Goal: Use online tool/utility: Utilize a website feature to perform a specific function

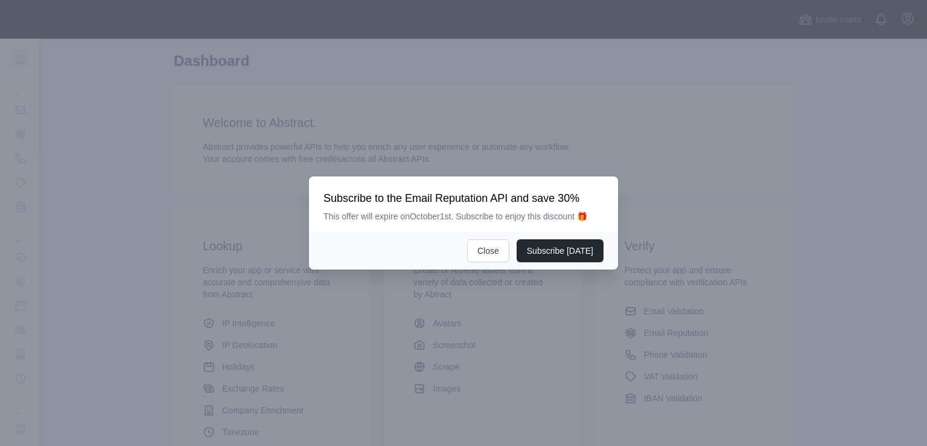
click at [659, 318] on div at bounding box center [463, 223] width 927 height 446
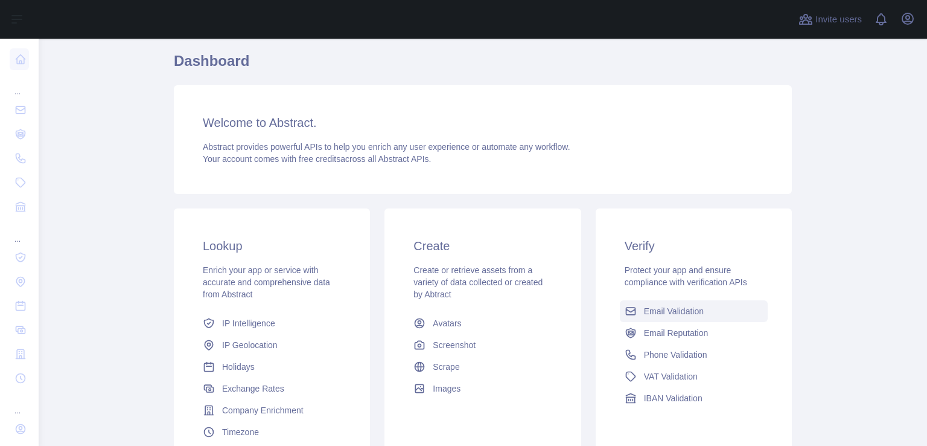
click at [667, 309] on span "Email Validation" at bounding box center [674, 311] width 60 height 12
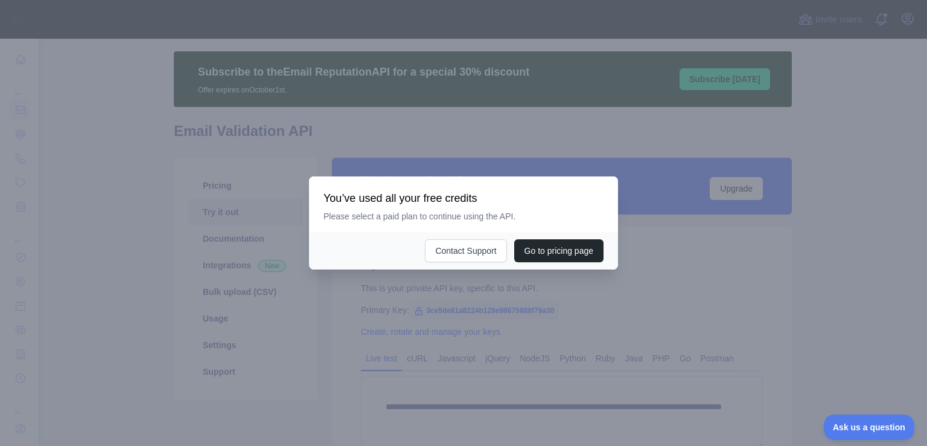
click at [647, 242] on div at bounding box center [463, 223] width 927 height 446
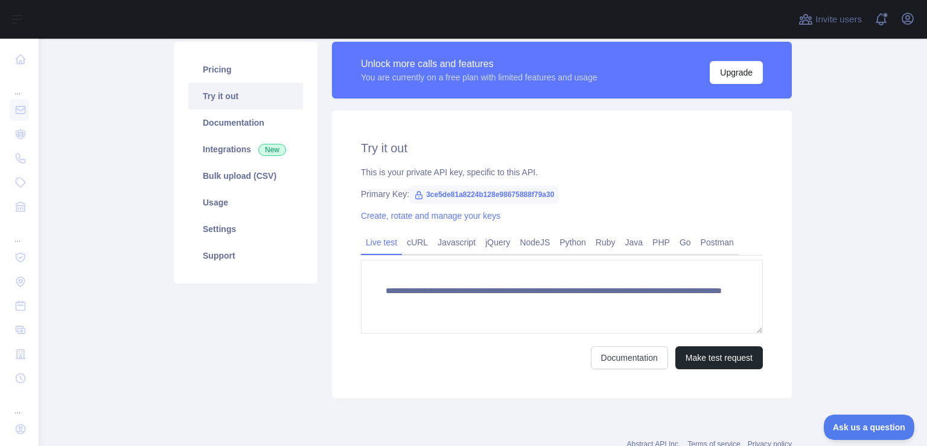
scroll to position [183, 0]
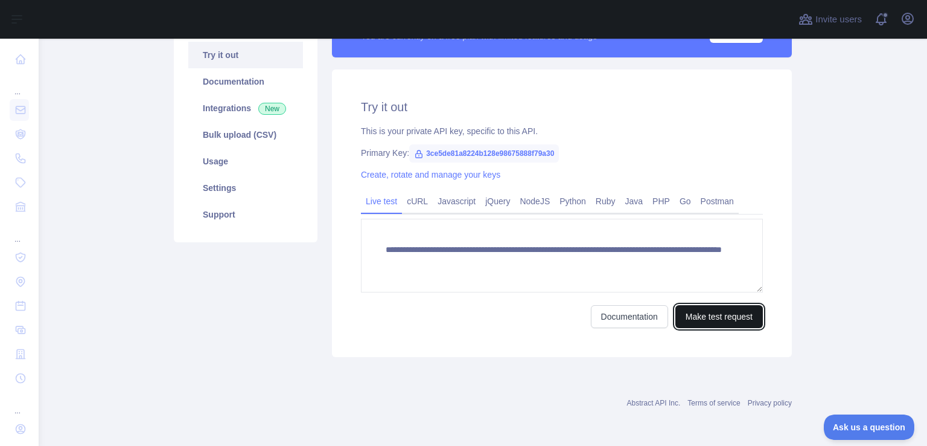
click at [713, 313] on button "Make test request" at bounding box center [720, 316] width 88 height 23
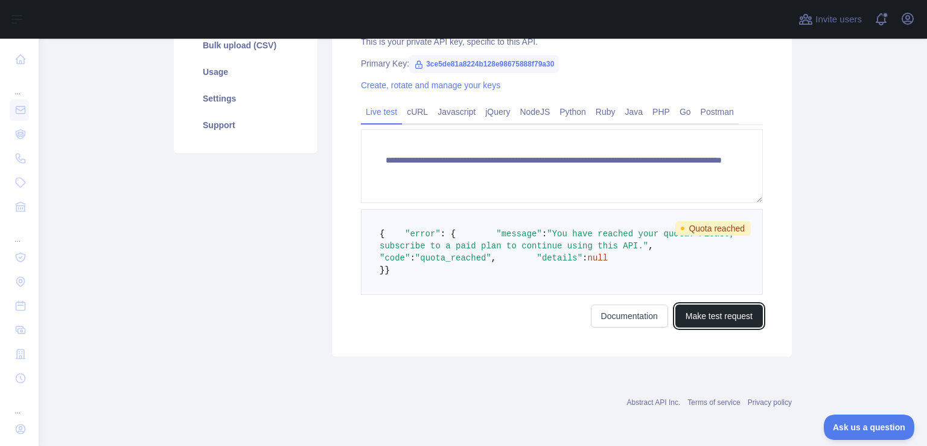
scroll to position [278, 0]
click at [522, 105] on link "NodeJS" at bounding box center [535, 111] width 40 height 19
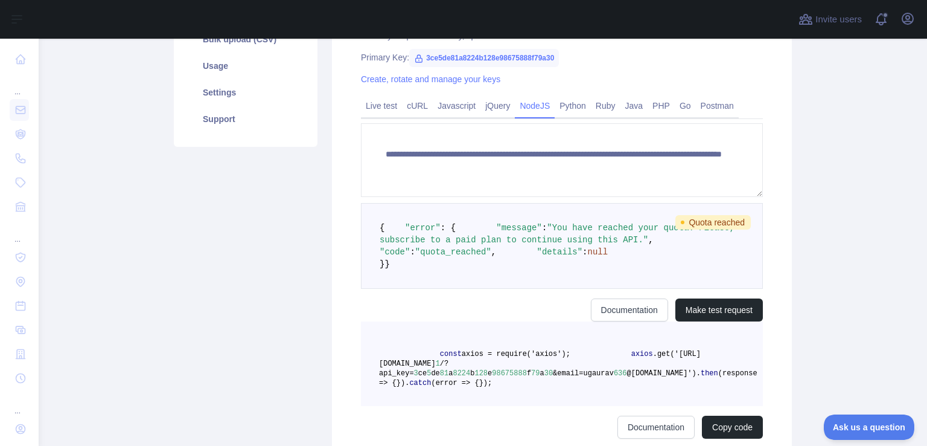
scroll to position [220, 0]
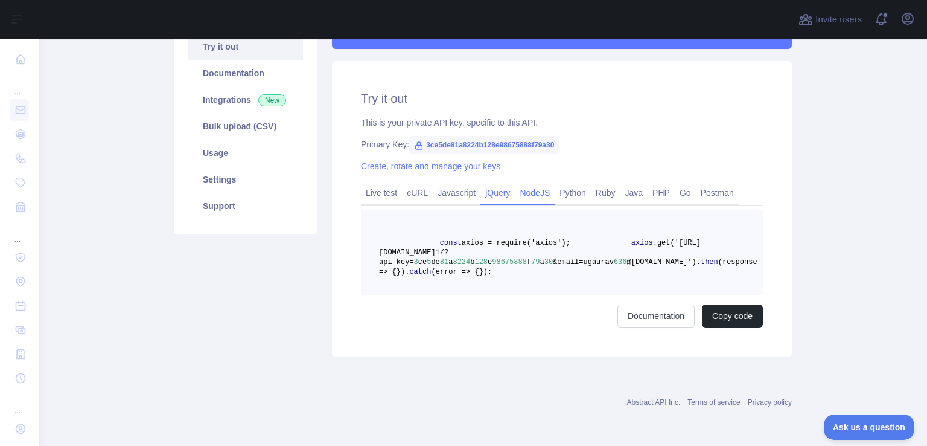
click at [488, 183] on link "jQuery" at bounding box center [498, 192] width 34 height 19
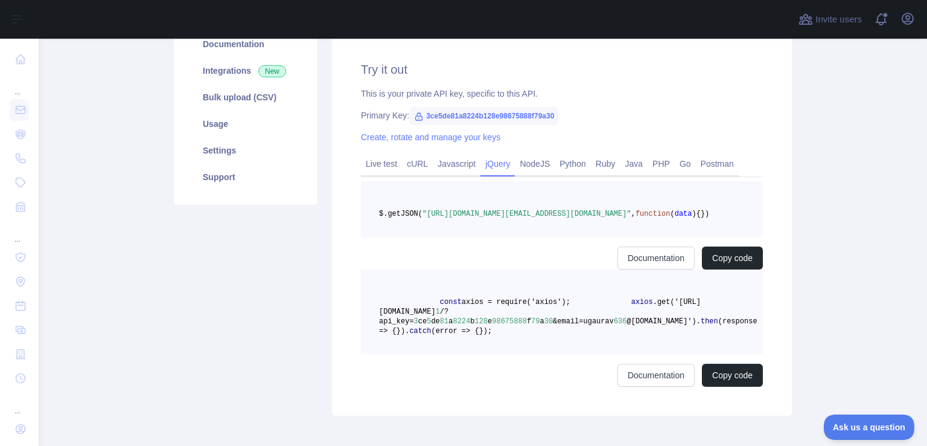
scroll to position [182, 0]
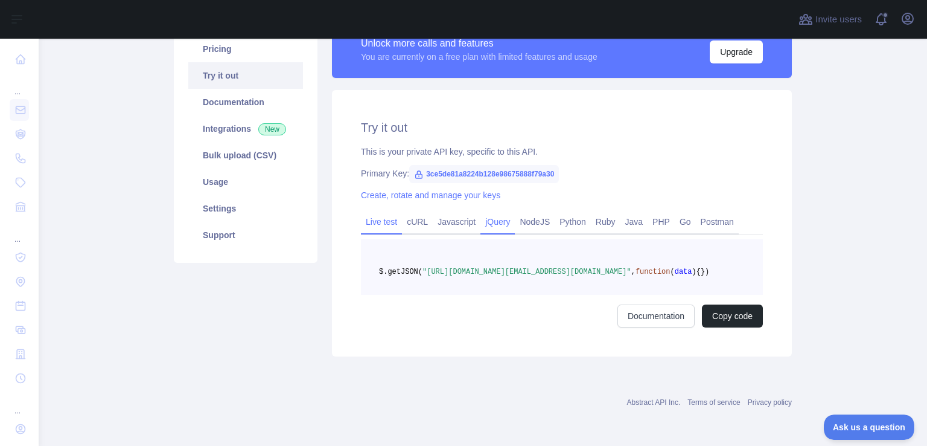
click at [364, 212] on link "Live test" at bounding box center [381, 221] width 41 height 19
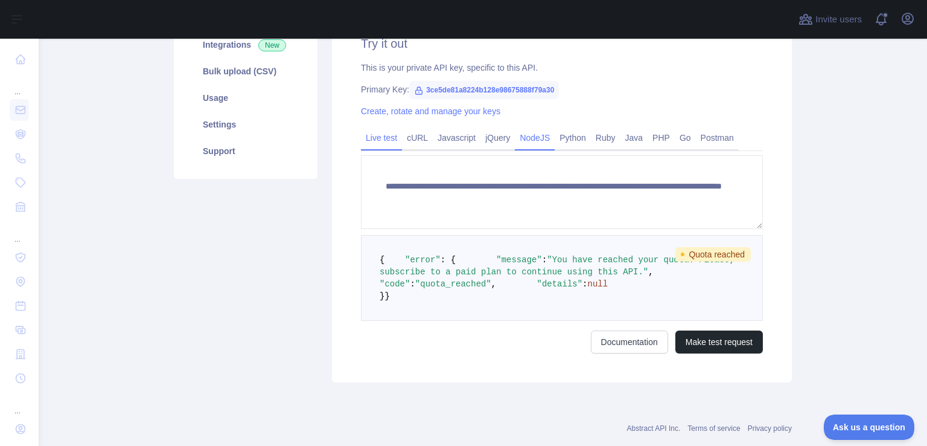
scroll to position [246, 0]
click at [577, 134] on link "Python" at bounding box center [573, 137] width 36 height 19
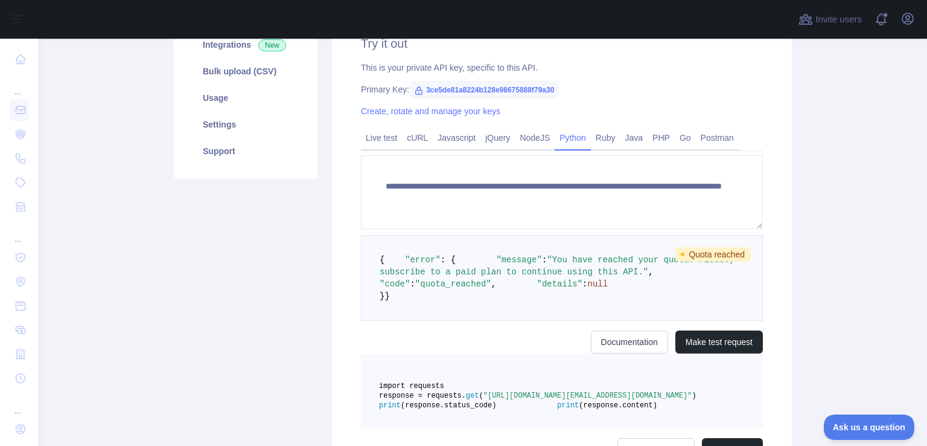
scroll to position [211, 0]
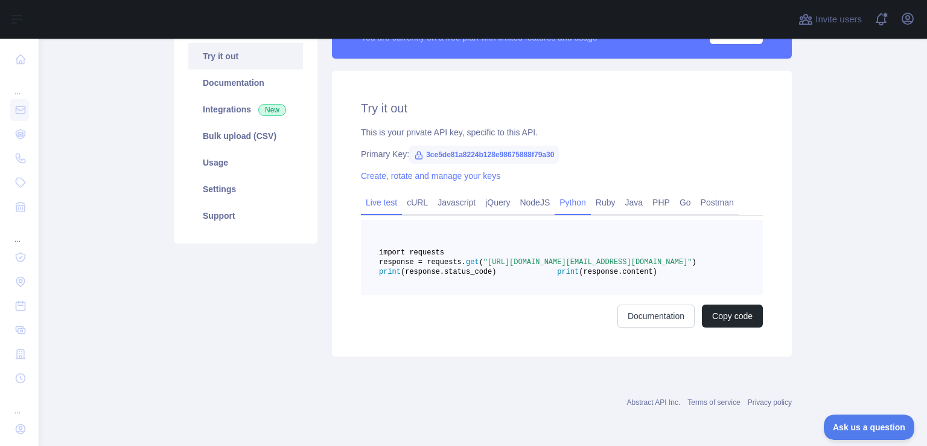
click at [376, 193] on link "Live test" at bounding box center [381, 202] width 41 height 19
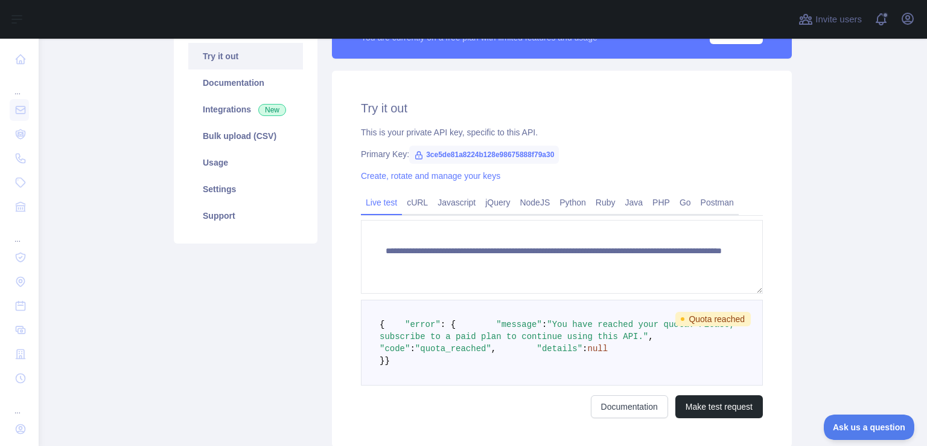
scroll to position [181, 0]
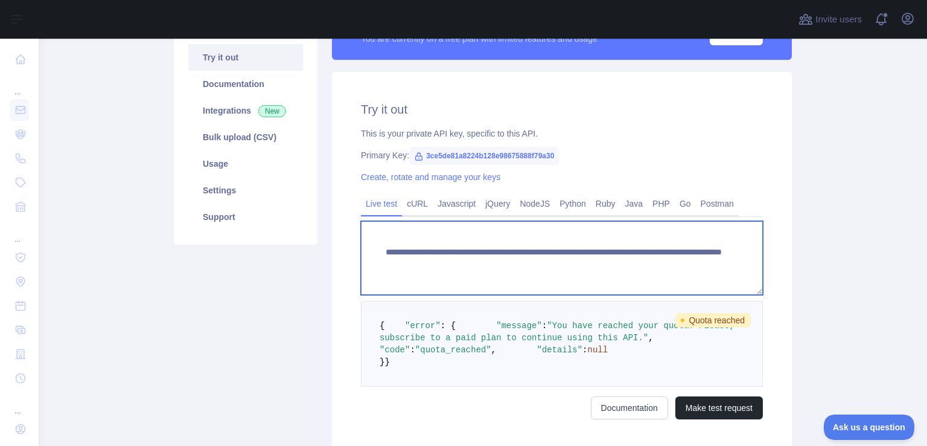
drag, startPoint x: 696, startPoint y: 264, endPoint x: 376, endPoint y: 255, distance: 319.5
click at [376, 255] on textarea "**********" at bounding box center [562, 258] width 402 height 74
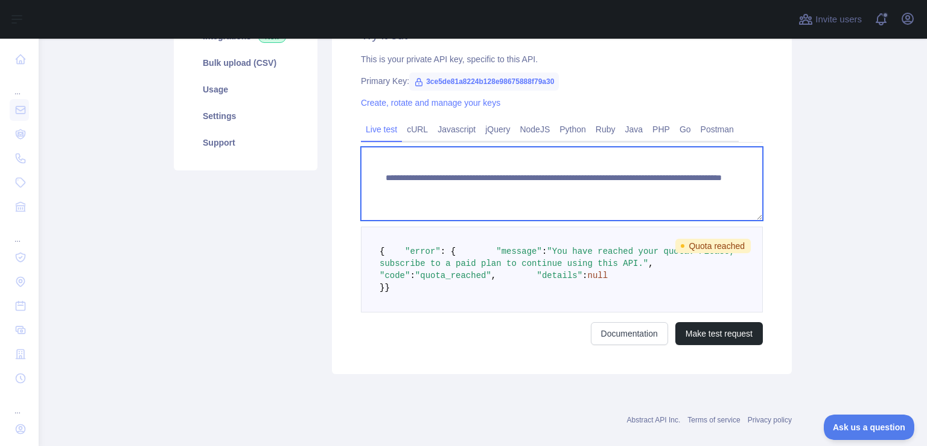
scroll to position [255, 0]
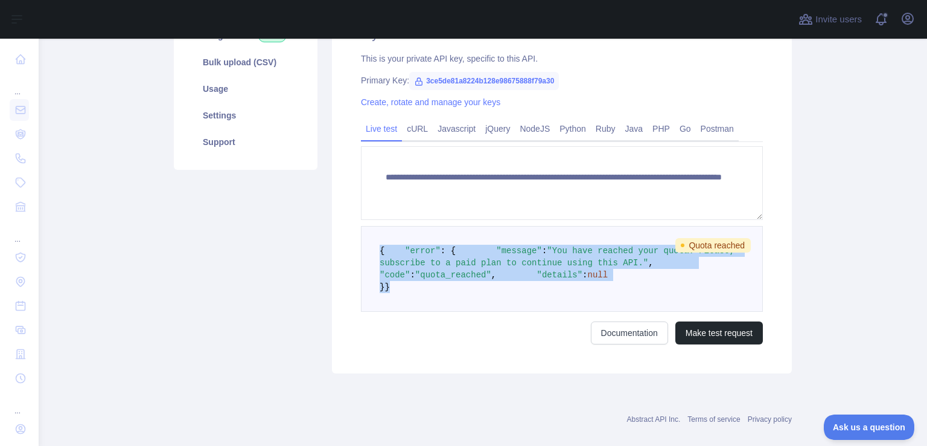
drag, startPoint x: 397, startPoint y: 338, endPoint x: 376, endPoint y: 248, distance: 93.0
click at [376, 248] on pre "{ "error" : { "message" : "You have reached your quota. Please, subscribe to a …" at bounding box center [562, 269] width 402 height 86
copy code "{ "error" : { "message" : "You have reached your quota. Please, subscribe to a …"
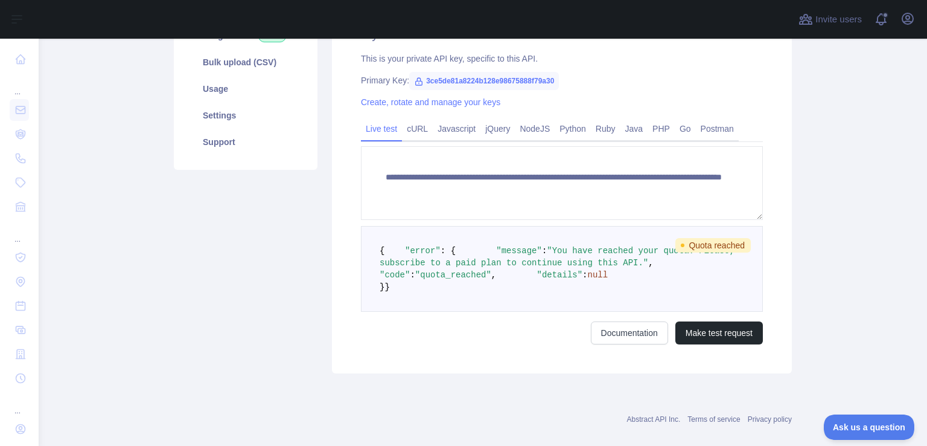
click at [267, 228] on div "Pricing Try it out Documentation Integrations New Bulk upload (CSV) Usage Setti…" at bounding box center [246, 150] width 158 height 445
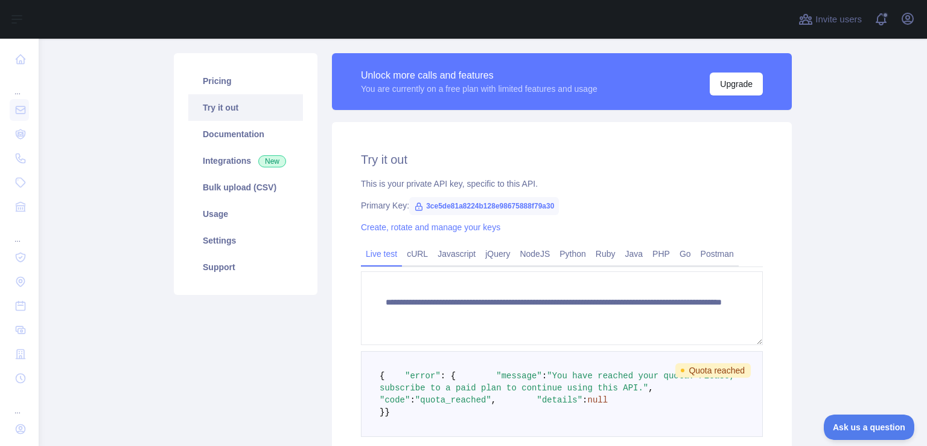
scroll to position [0, 0]
